Goal: Task Accomplishment & Management: Use online tool/utility

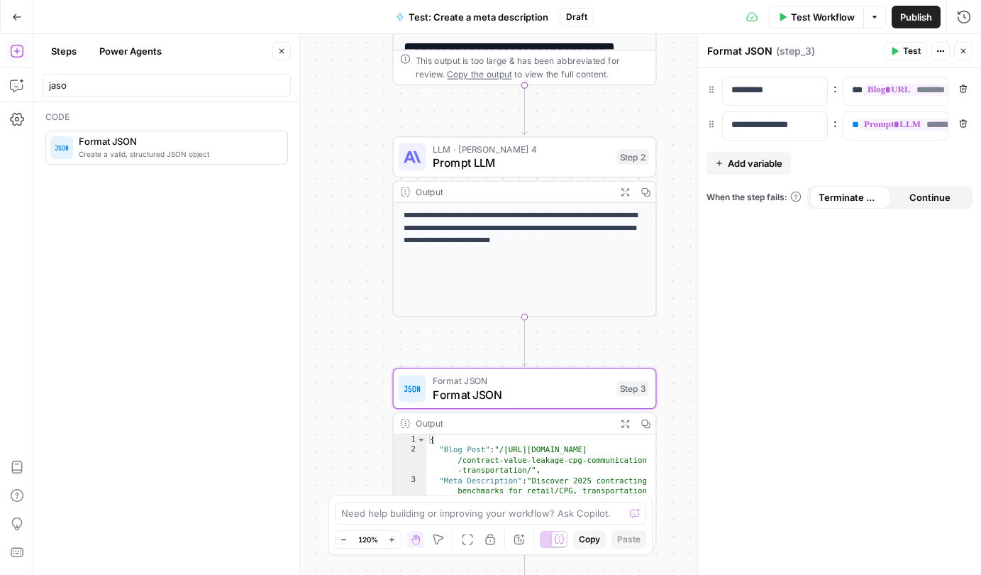
click at [14, 19] on icon "button" at bounding box center [17, 17] width 10 height 10
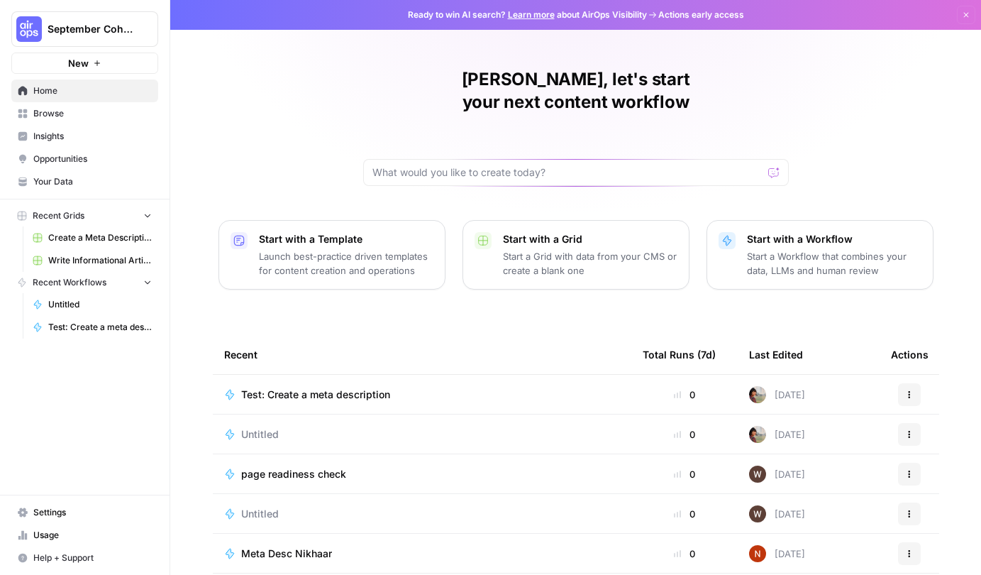
click at [148, 26] on icon "Workspace: September Cohort" at bounding box center [146, 29] width 14 height 14
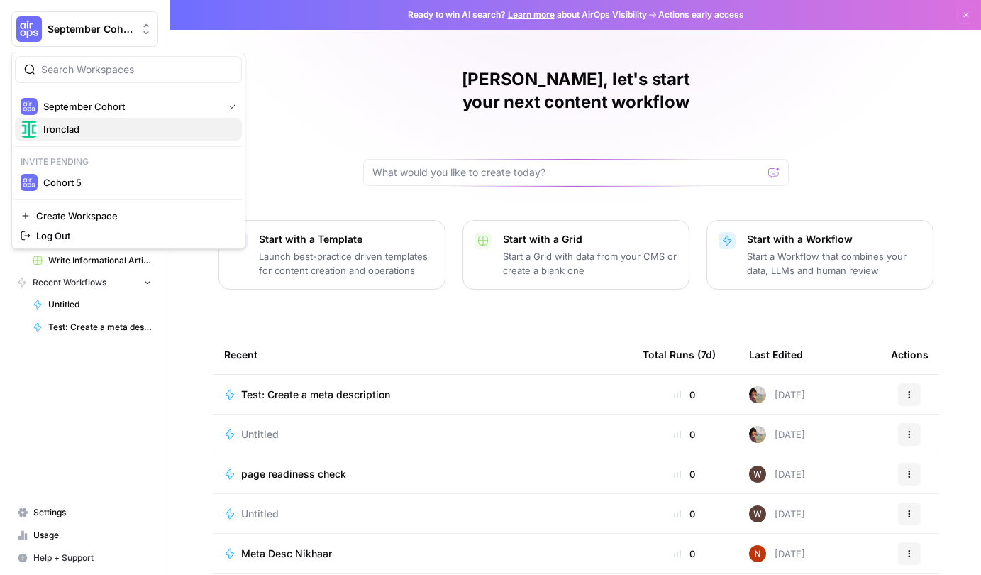
click at [110, 124] on span "Ironclad" at bounding box center [136, 129] width 187 height 14
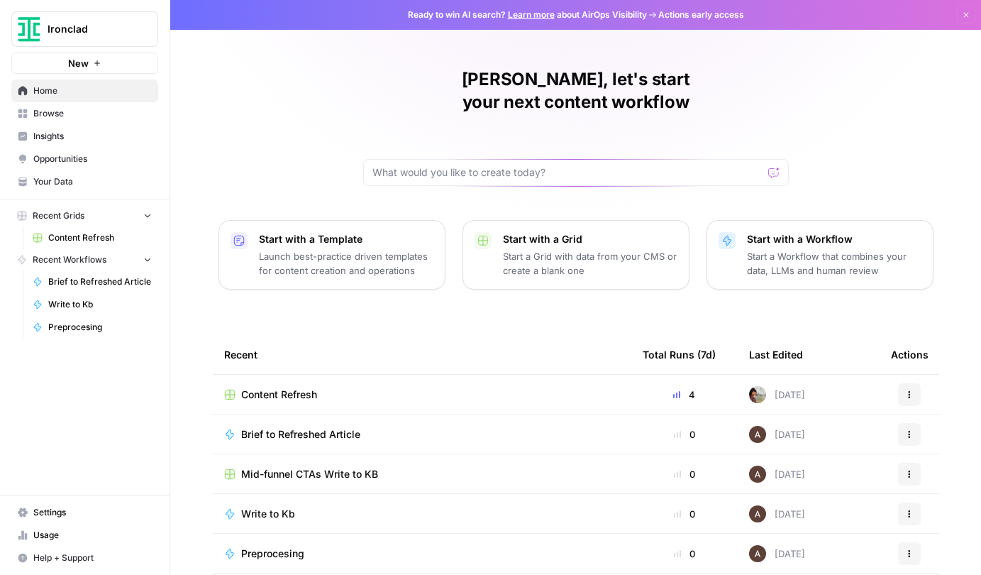
click at [65, 86] on span "Home" at bounding box center [92, 90] width 118 height 13
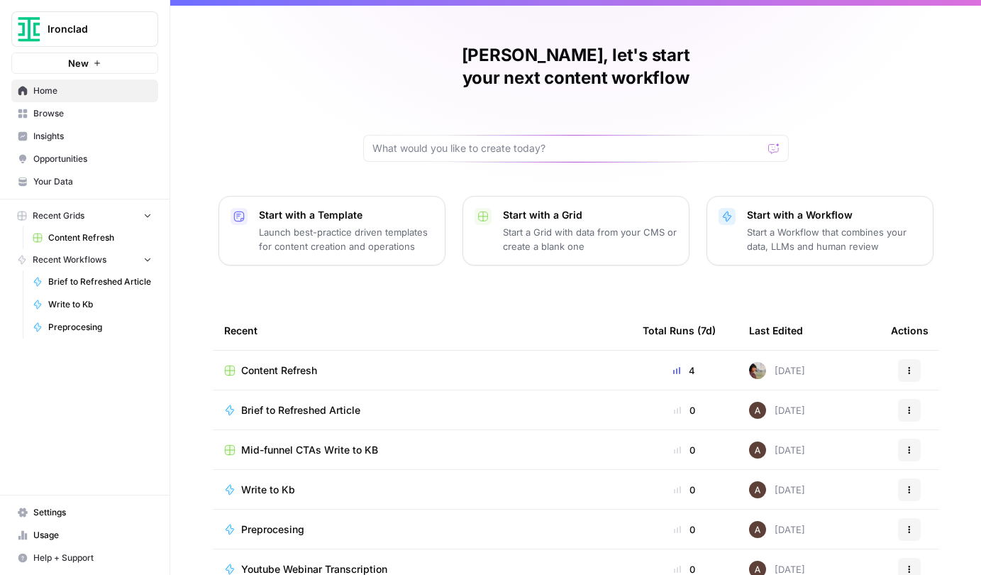
scroll to position [25, 0]
click at [449, 356] on td "Content Refresh" at bounding box center [422, 369] width 418 height 39
click at [450, 362] on div "Content Refresh" at bounding box center [422, 369] width 396 height 14
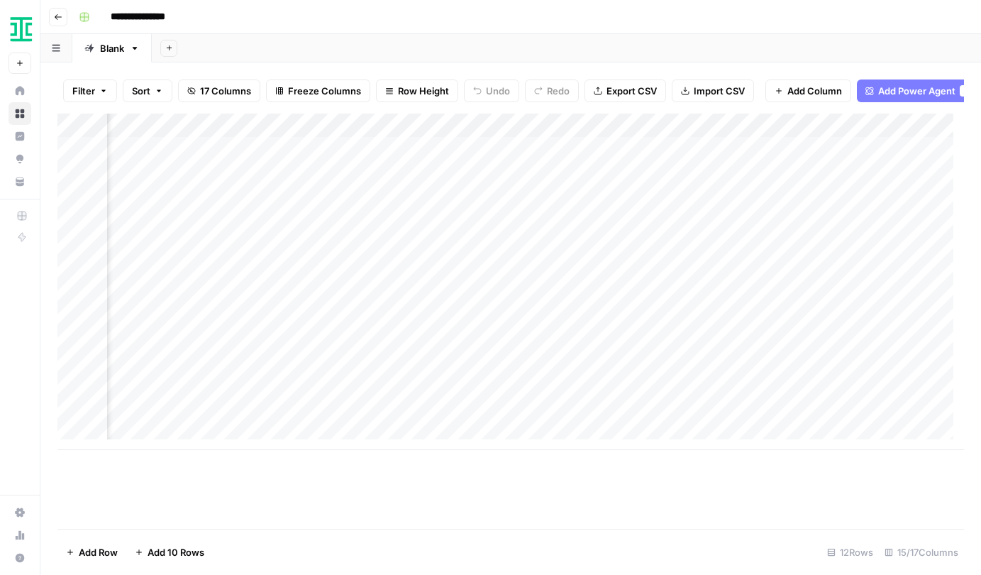
scroll to position [0, 1533]
click at [587, 301] on div "Add Column" at bounding box center [510, 281] width 906 height 336
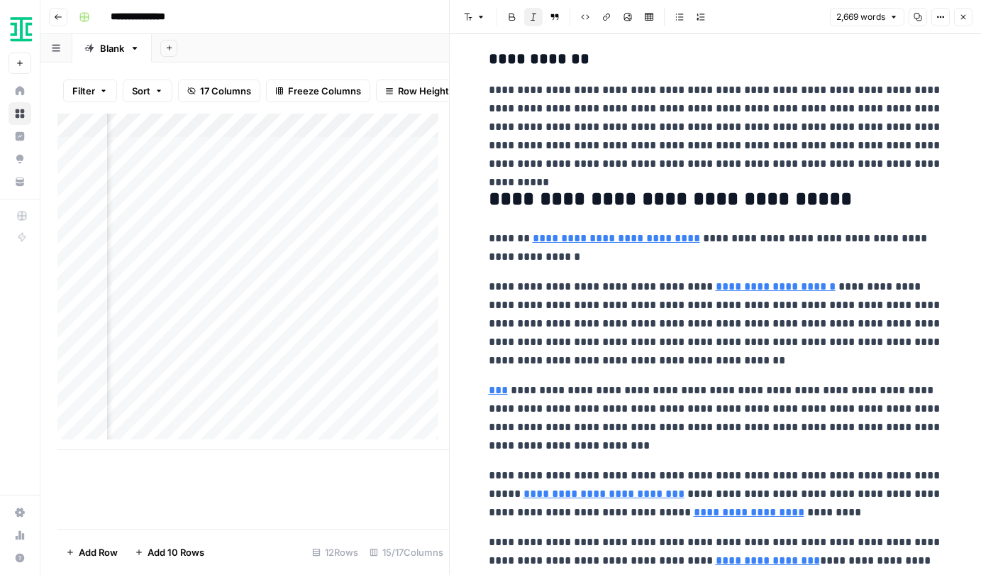
scroll to position [0, 72]
click at [607, 301] on p "**********" at bounding box center [716, 323] width 454 height 92
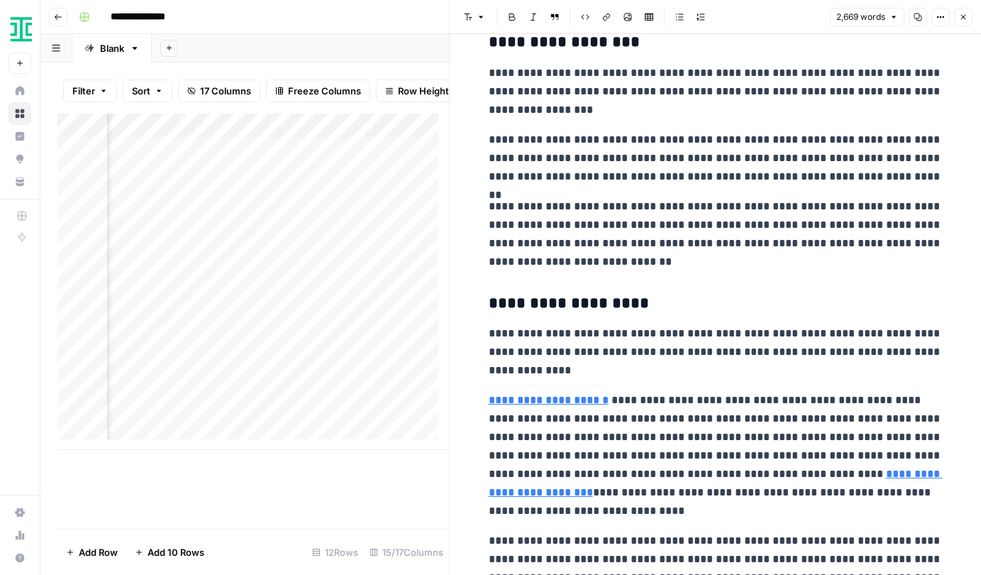
scroll to position [1645, 0]
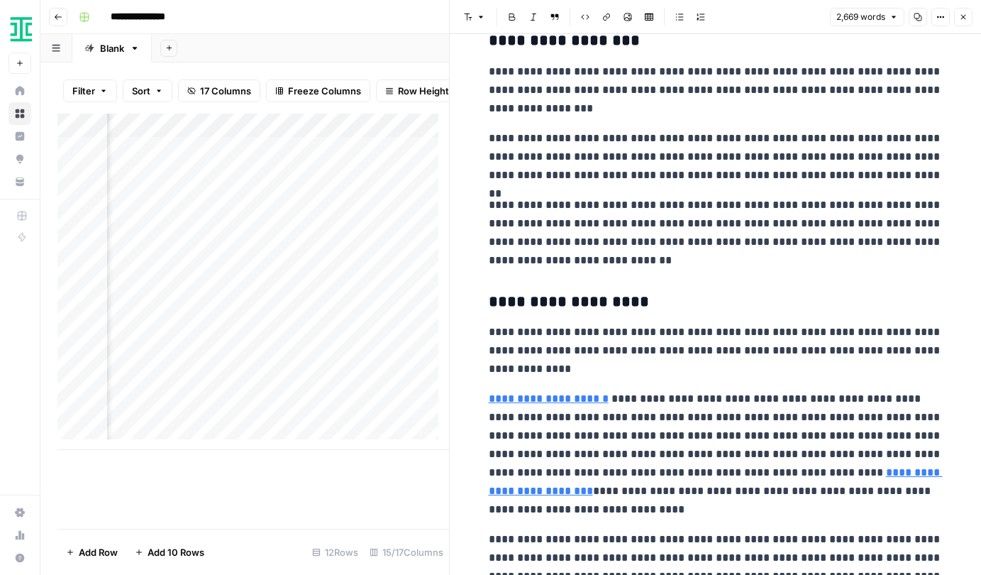
click at [963, 16] on icon "button" at bounding box center [963, 17] width 5 height 5
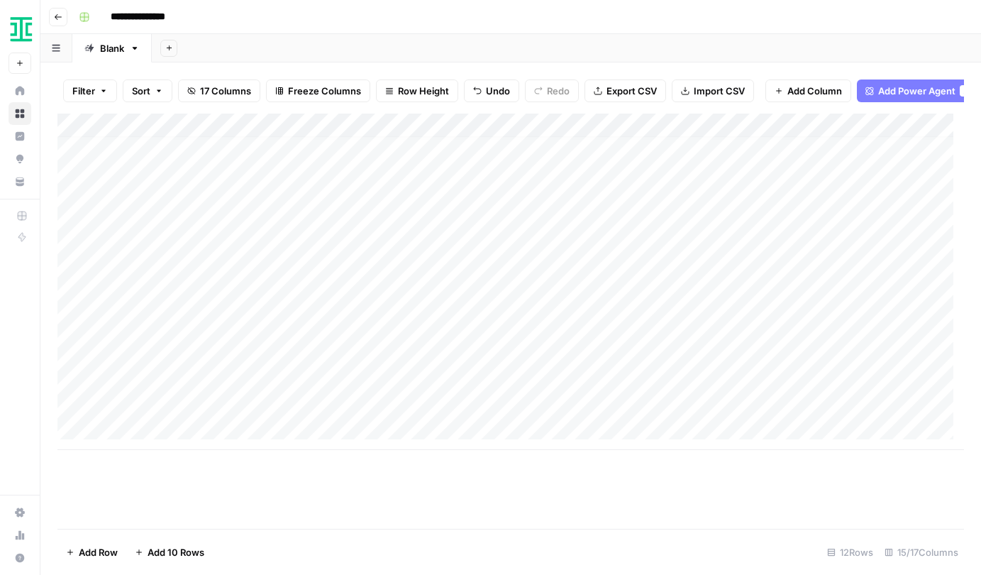
scroll to position [11, 0]
click at [22, 23] on img "Workspace: Ironclad" at bounding box center [22, 29] width 26 height 26
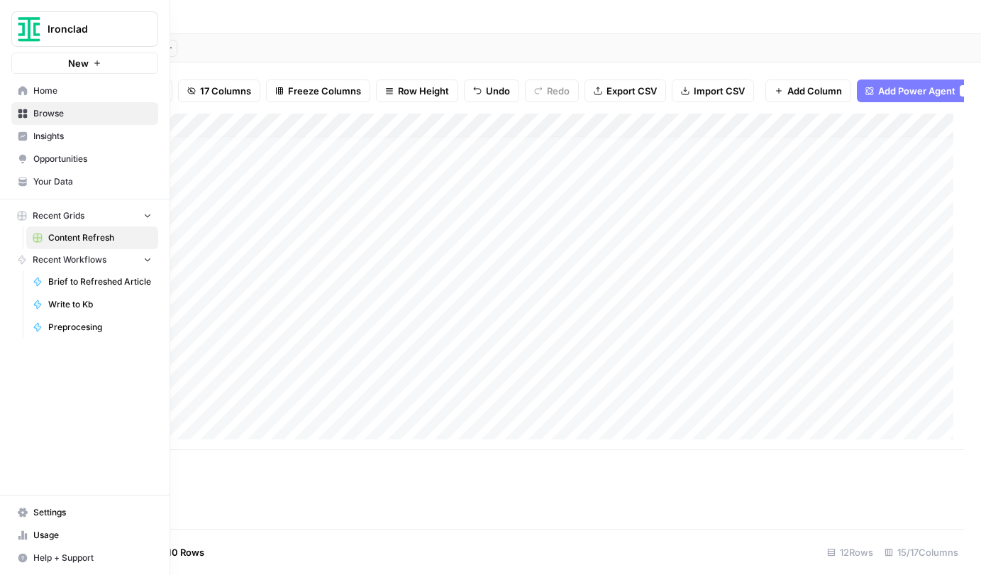
click at [22, 23] on img "Workspace: Ironclad" at bounding box center [29, 29] width 26 height 26
click at [57, 157] on span "Opportunities" at bounding box center [92, 158] width 118 height 13
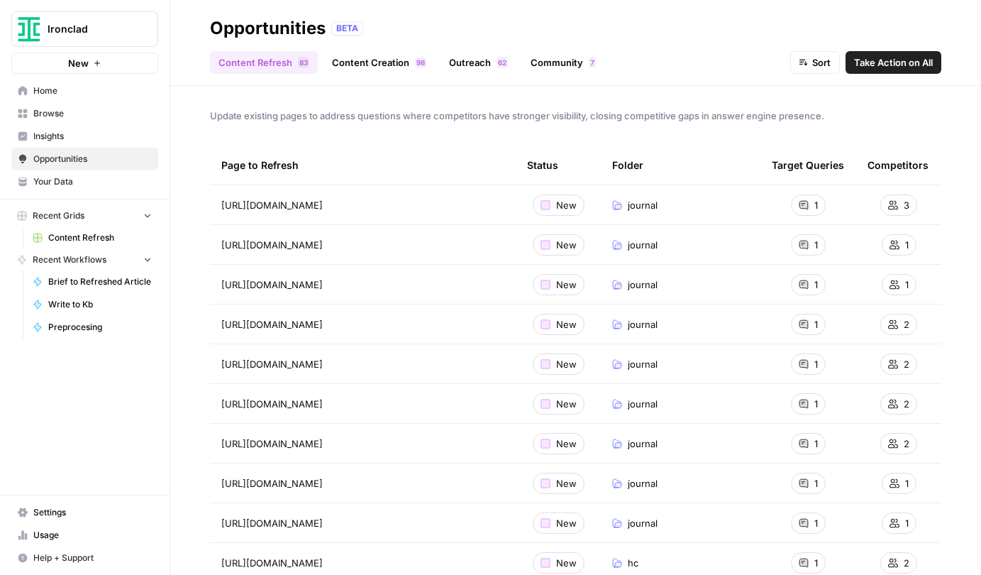
click at [570, 61] on link "Community 7" at bounding box center [563, 62] width 82 height 23
